Goal: Navigation & Orientation: Find specific page/section

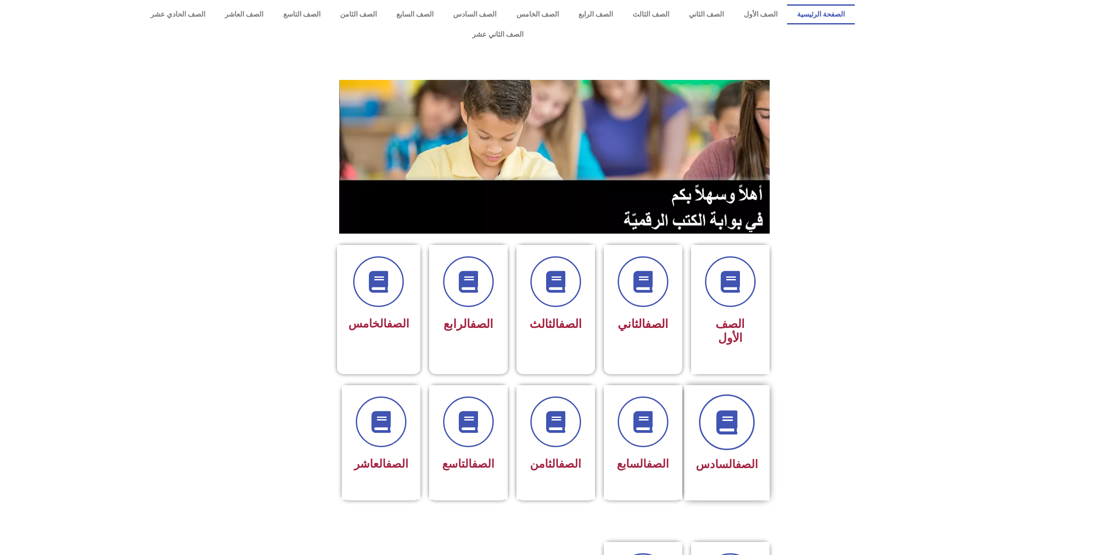
click at [713, 394] on span at bounding box center [727, 422] width 56 height 56
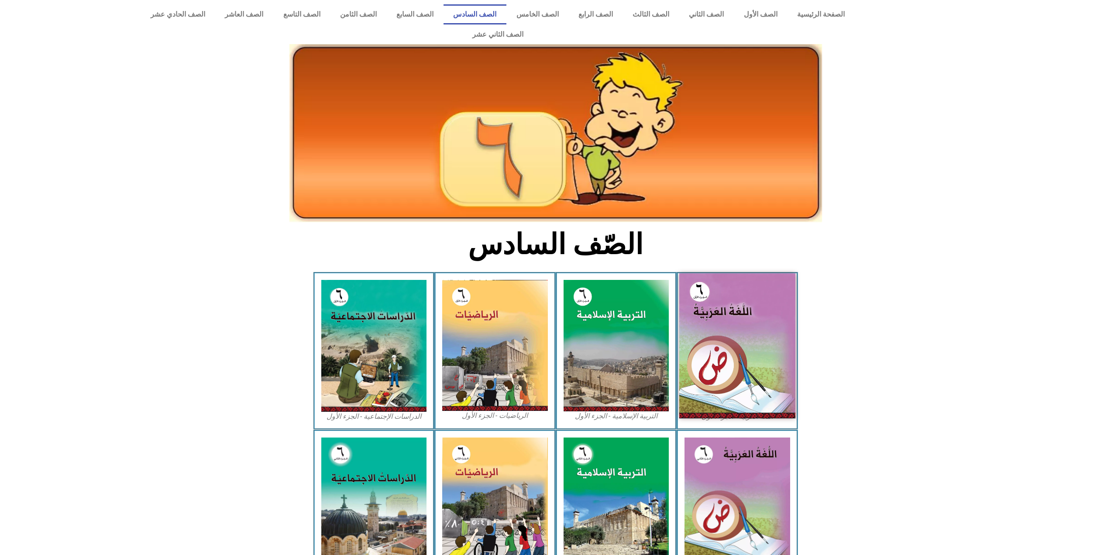
click at [720, 324] on img at bounding box center [737, 345] width 116 height 145
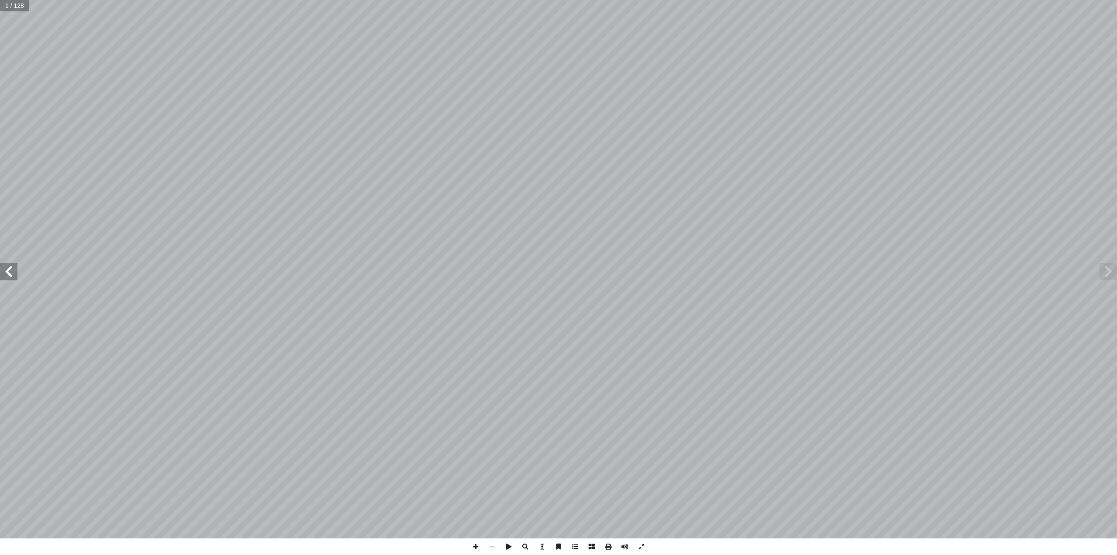
click at [0, 269] on span at bounding box center [8, 271] width 17 height 17
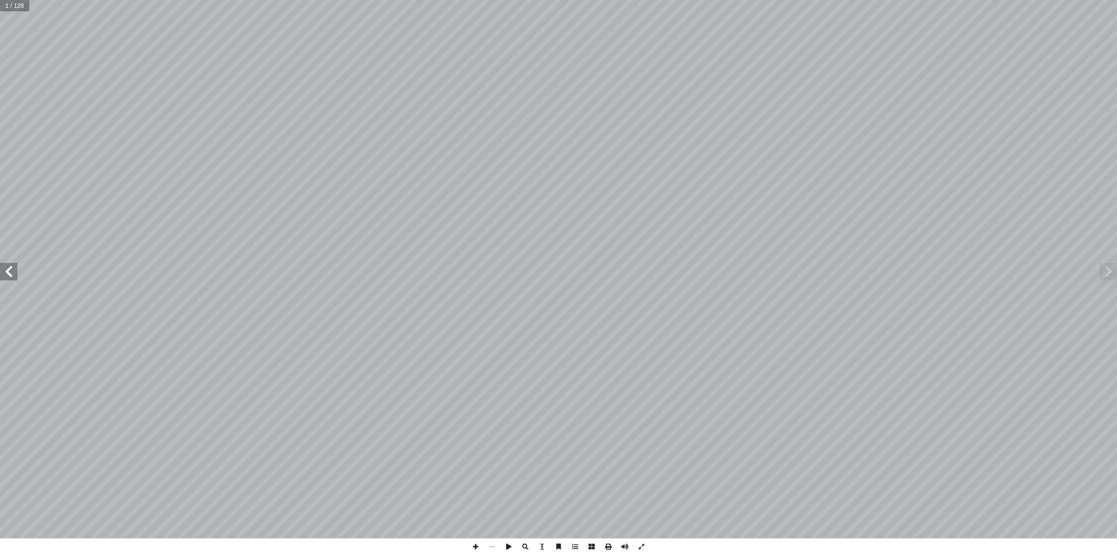
click at [0, 269] on span at bounding box center [8, 271] width 17 height 17
click at [2, 265] on span at bounding box center [8, 271] width 17 height 17
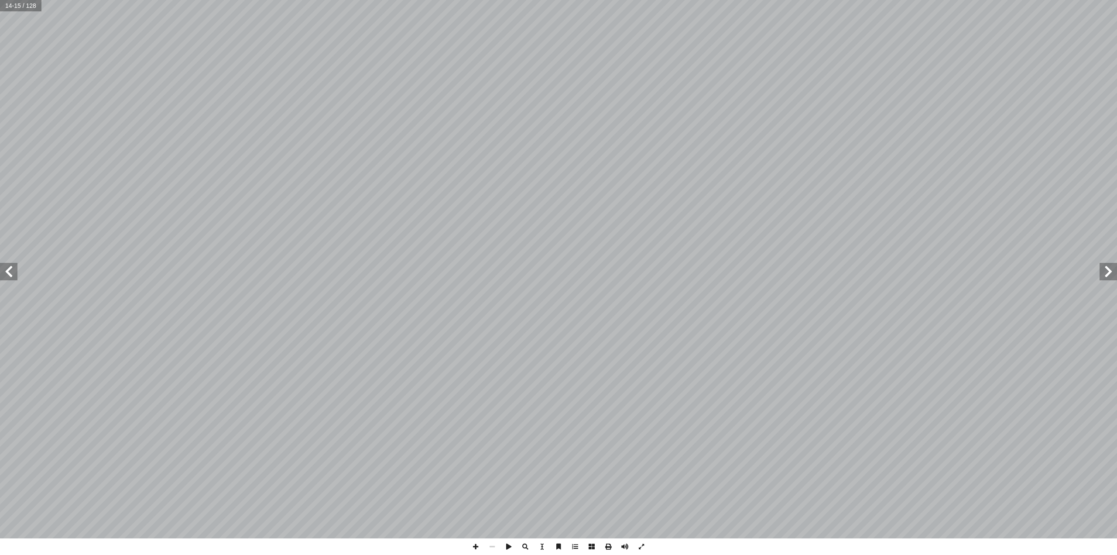
click at [2, 265] on span at bounding box center [8, 271] width 17 height 17
click at [5, 264] on span at bounding box center [8, 271] width 17 height 17
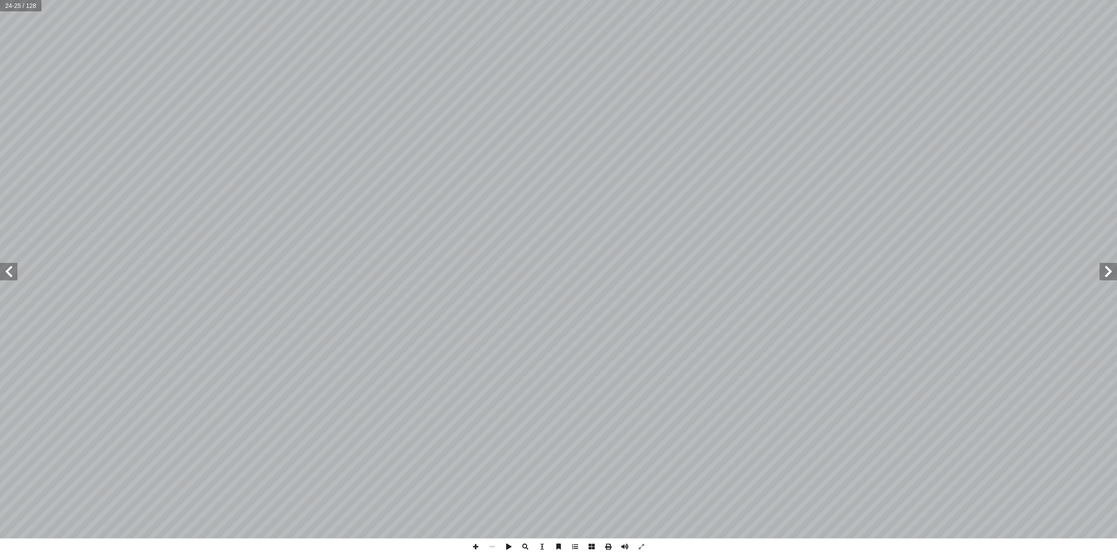
click at [1117, 276] on span at bounding box center [1108, 271] width 17 height 17
